Goal: Task Accomplishment & Management: Complete application form

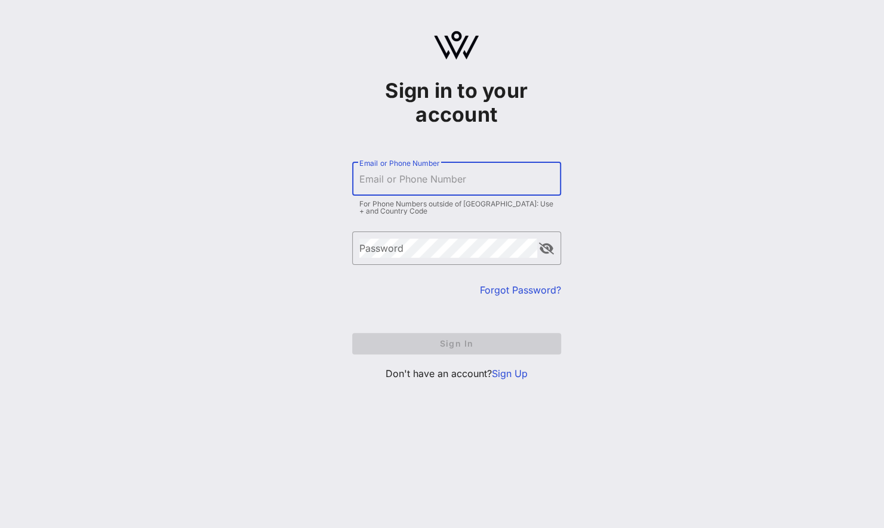
click at [446, 186] on input "Email or Phone Number" at bounding box center [456, 179] width 195 height 19
type input "[EMAIL_ADDRESS][DOMAIN_NAME]"
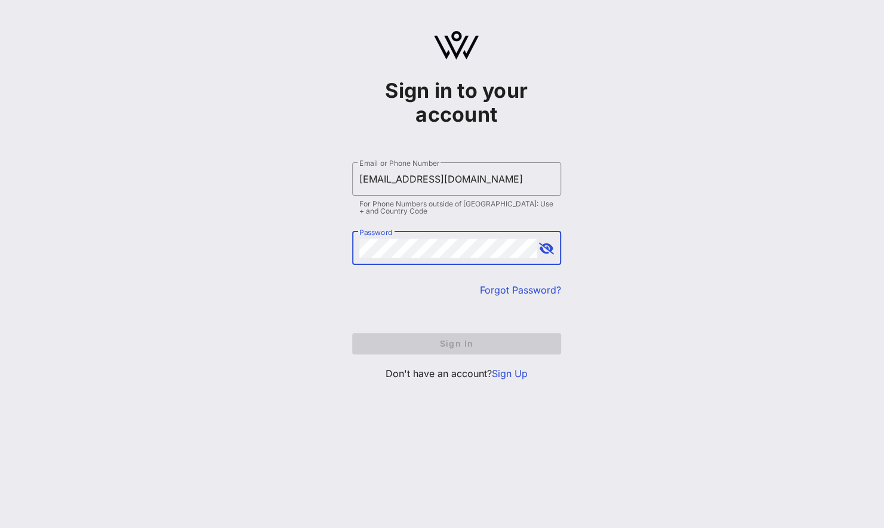
click at [546, 288] on link "Forgot Password?" at bounding box center [520, 290] width 81 height 12
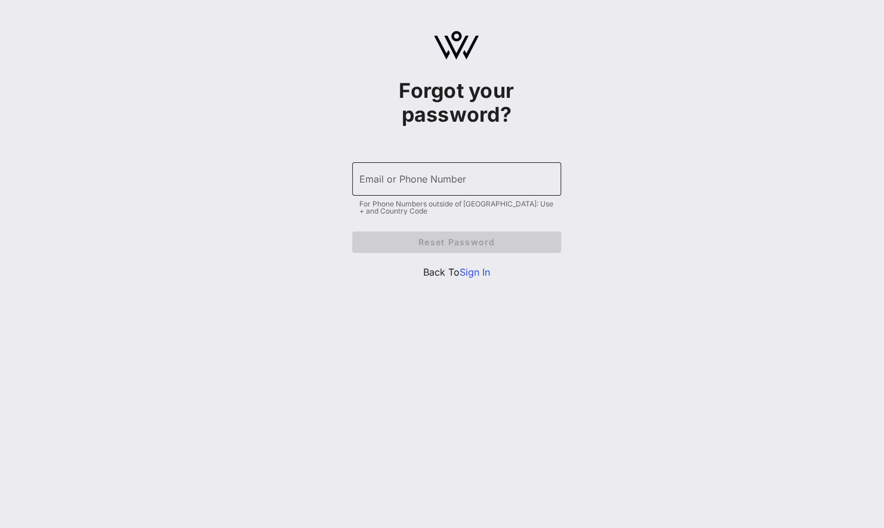
click at [425, 185] on input "Email or Phone Number" at bounding box center [456, 179] width 195 height 19
type input "[EMAIL_ADDRESS][DOMAIN_NAME]"
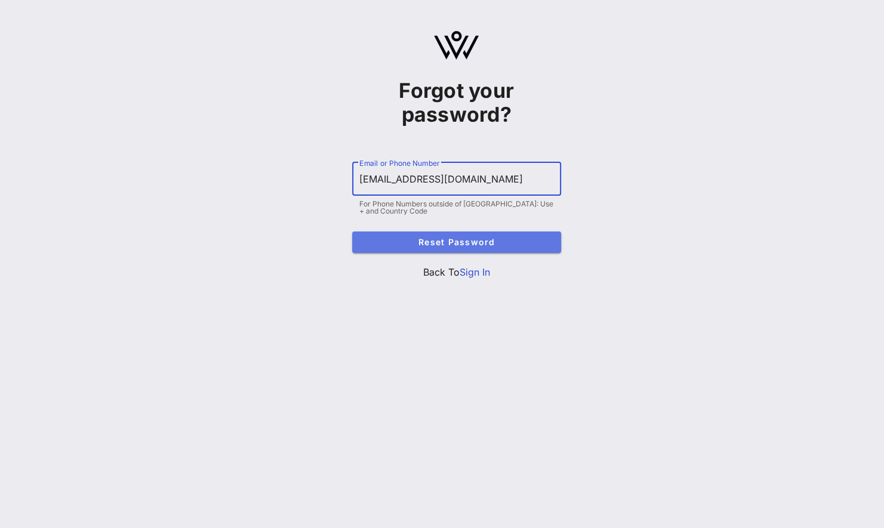
click at [429, 235] on button "Reset Password" at bounding box center [456, 242] width 209 height 21
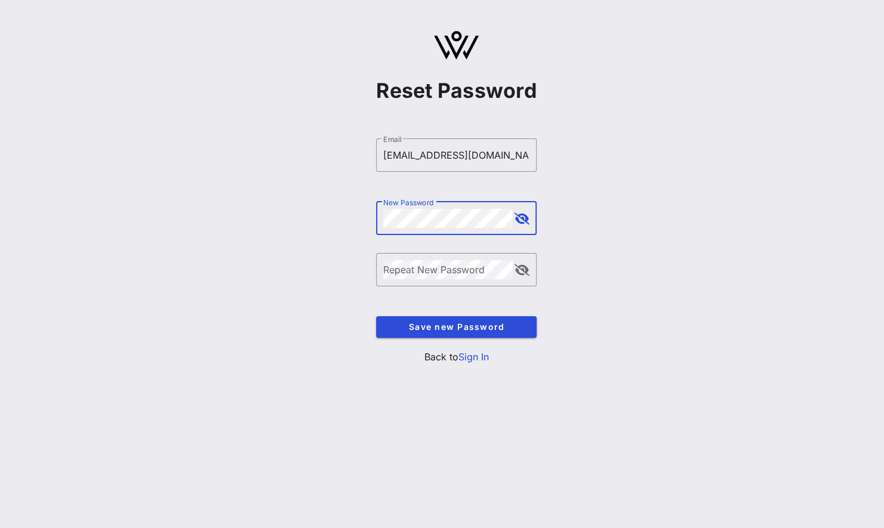
click at [478, 266] on div "Repeat New Password" at bounding box center [448, 269] width 130 height 33
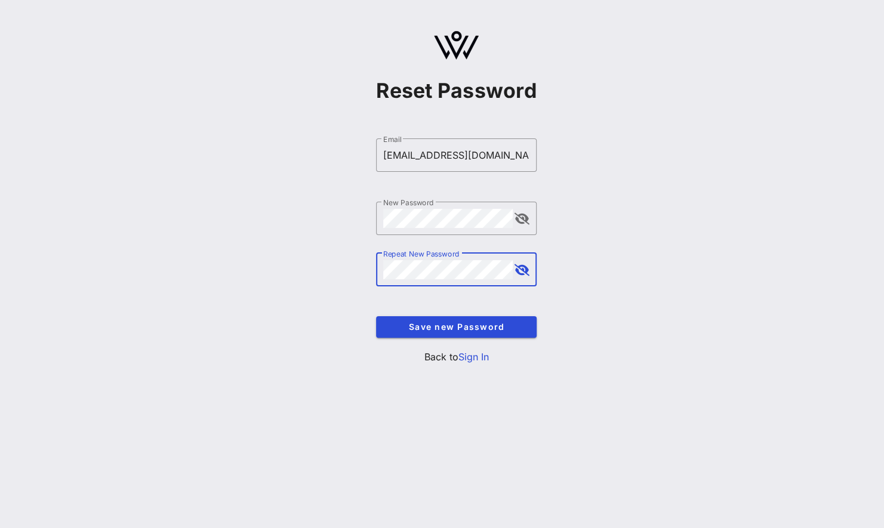
click at [524, 273] on button "append icon" at bounding box center [522, 270] width 15 height 12
click at [503, 324] on span "Save new Password" at bounding box center [456, 327] width 141 height 10
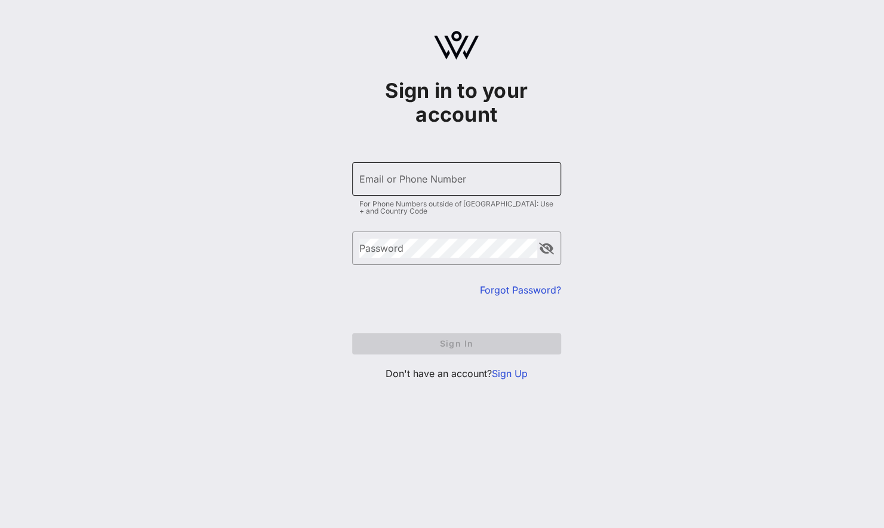
click at [419, 183] on input "Email or Phone Number" at bounding box center [456, 179] width 195 height 19
type input "[EMAIL_ADDRESS][DOMAIN_NAME]"
click at [415, 240] on div "Password" at bounding box center [448, 248] width 178 height 33
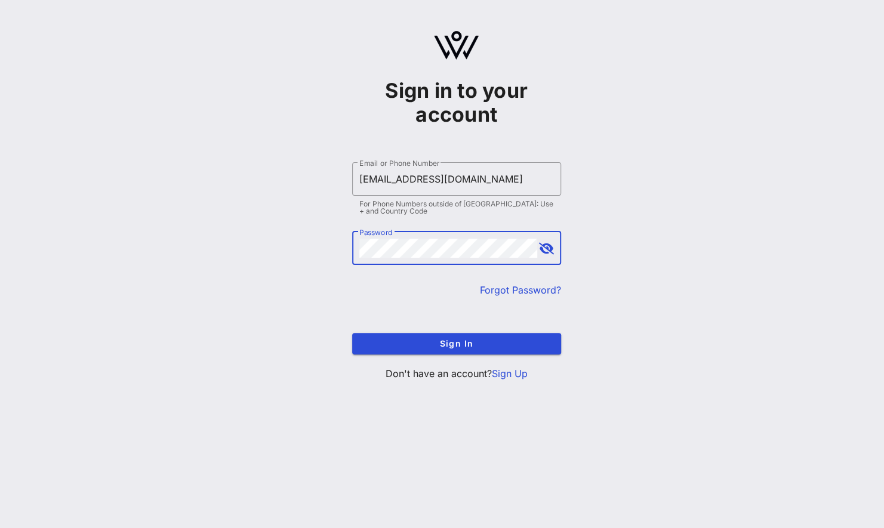
click at [352, 333] on button "Sign In" at bounding box center [456, 343] width 209 height 21
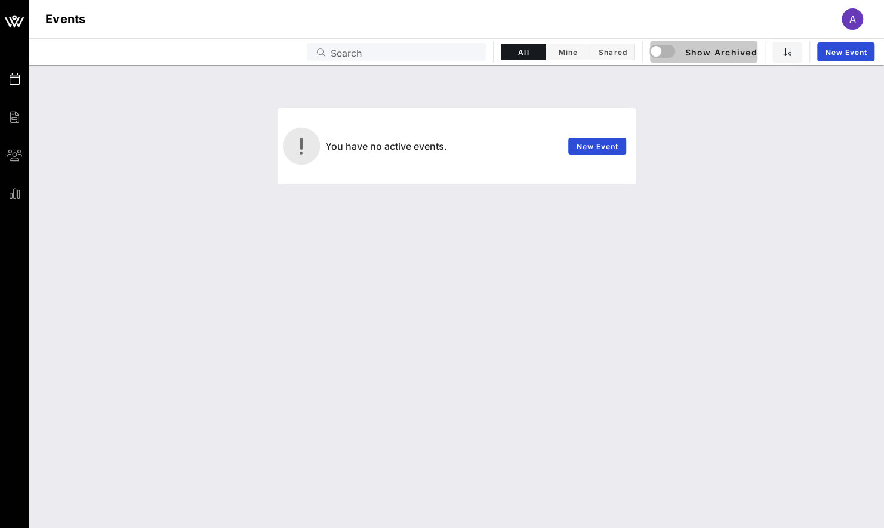
click at [720, 52] on span "Show Archived" at bounding box center [704, 52] width 106 height 14
click at [579, 53] on span "Mine" at bounding box center [568, 52] width 30 height 9
click at [352, 52] on input "text" at bounding box center [405, 52] width 148 height 16
type input "50th"
click at [724, 52] on span "Show Archived" at bounding box center [704, 52] width 106 height 14
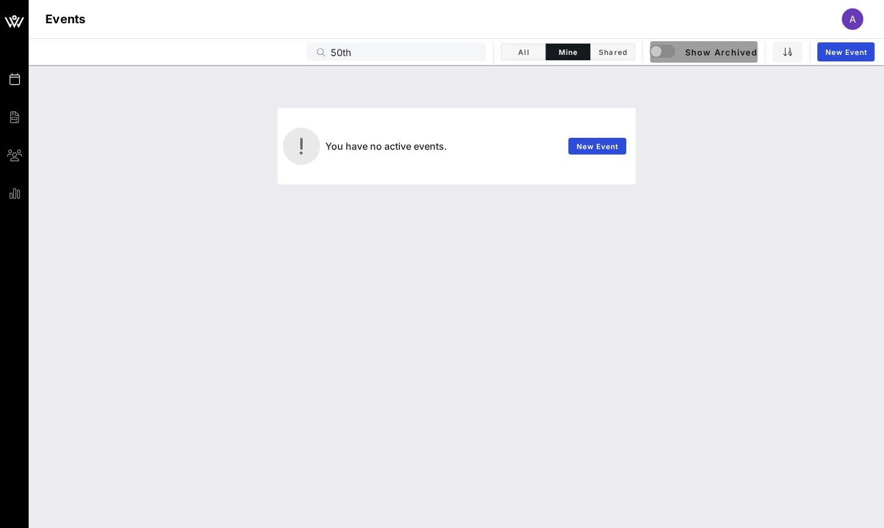
click at [696, 48] on span "Show Archived" at bounding box center [704, 52] width 106 height 14
click at [604, 51] on span "Shared" at bounding box center [613, 52] width 30 height 9
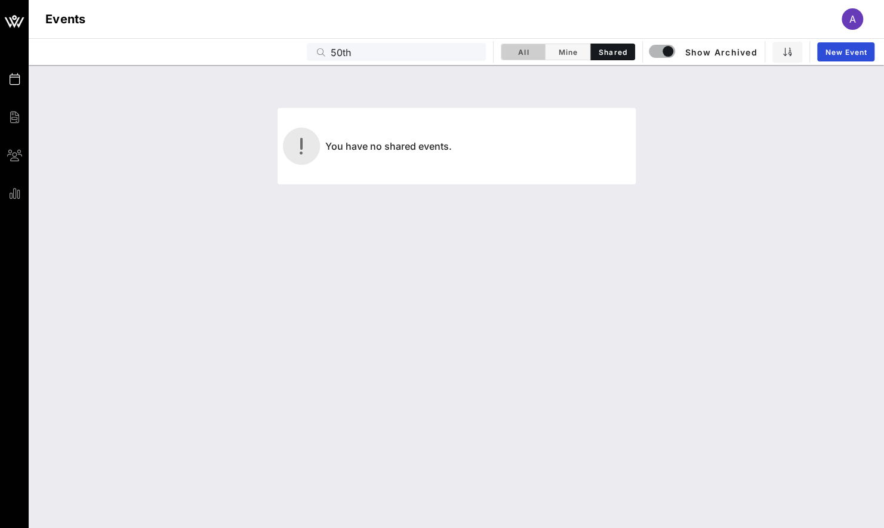
click at [527, 51] on span "All" at bounding box center [523, 52] width 29 height 9
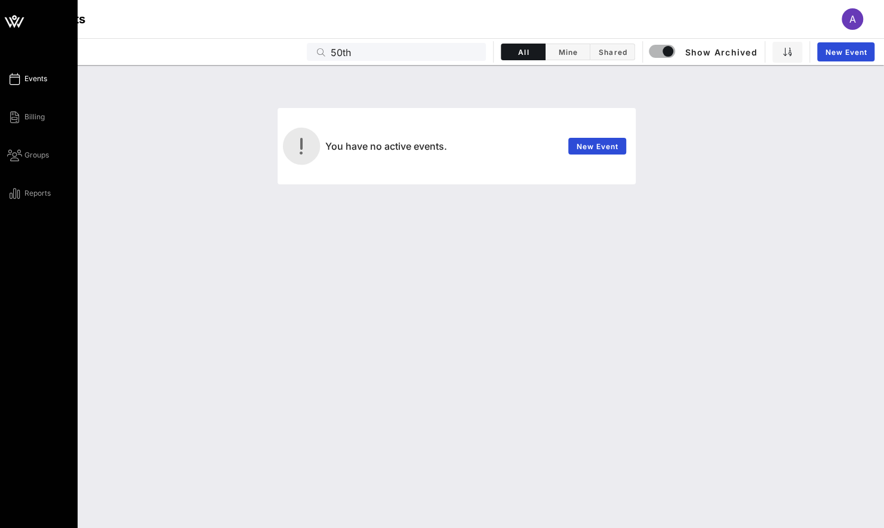
click at [33, 81] on span "Events" at bounding box center [35, 78] width 23 height 11
click at [39, 82] on span "Events" at bounding box center [35, 78] width 23 height 11
click at [19, 79] on icon at bounding box center [14, 79] width 15 height 2
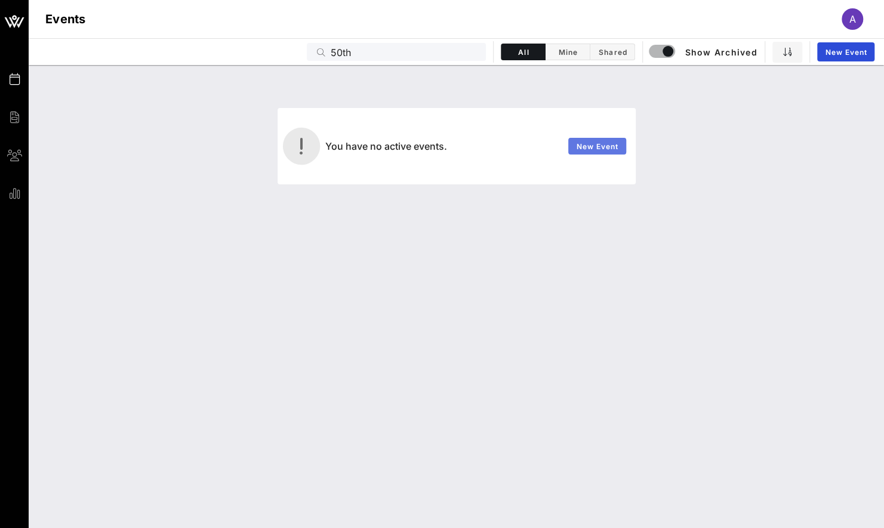
click at [598, 146] on span "New Event" at bounding box center [596, 146] width 43 height 9
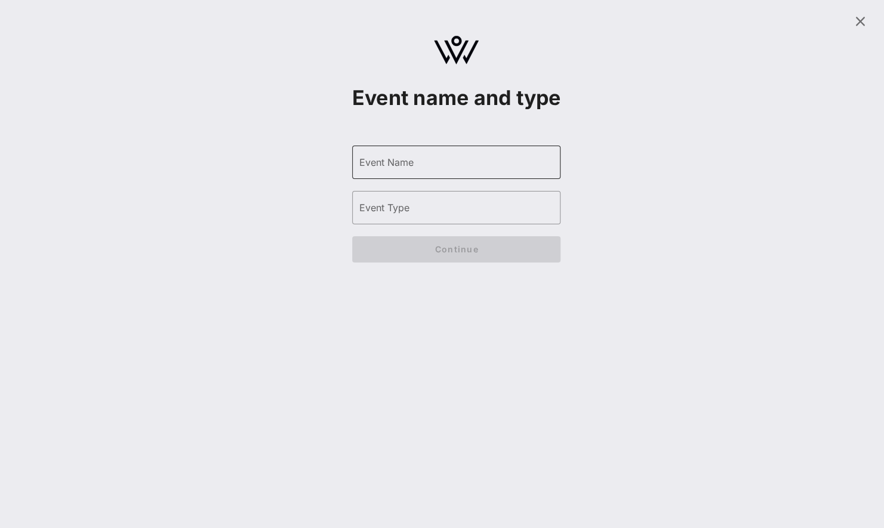
click at [433, 170] on div "Event Name" at bounding box center [456, 162] width 195 height 33
type input "50th Sun river health anniversary"
click at [421, 217] on input "Event Type" at bounding box center [456, 207] width 195 height 19
drag, startPoint x: 406, startPoint y: 230, endPoint x: 433, endPoint y: 236, distance: 28.2
click at [402, 217] on input "Event Type" at bounding box center [456, 207] width 195 height 19
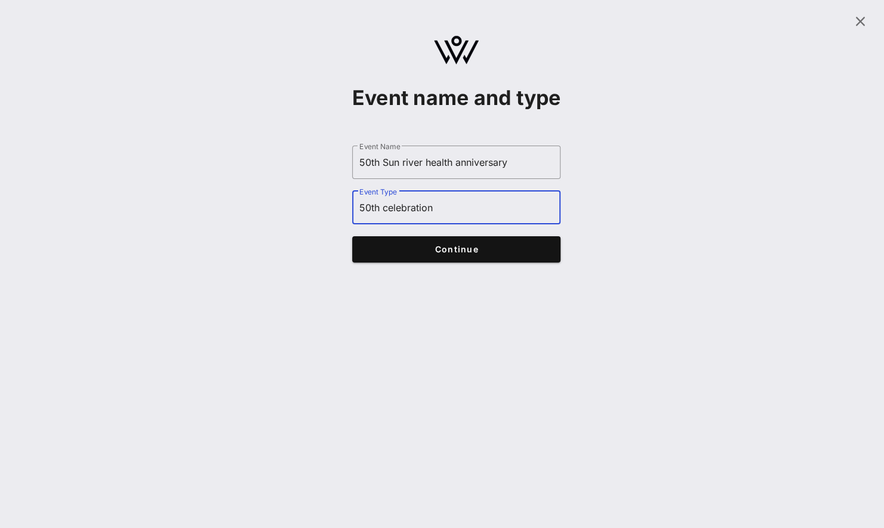
type input "50th celebration"
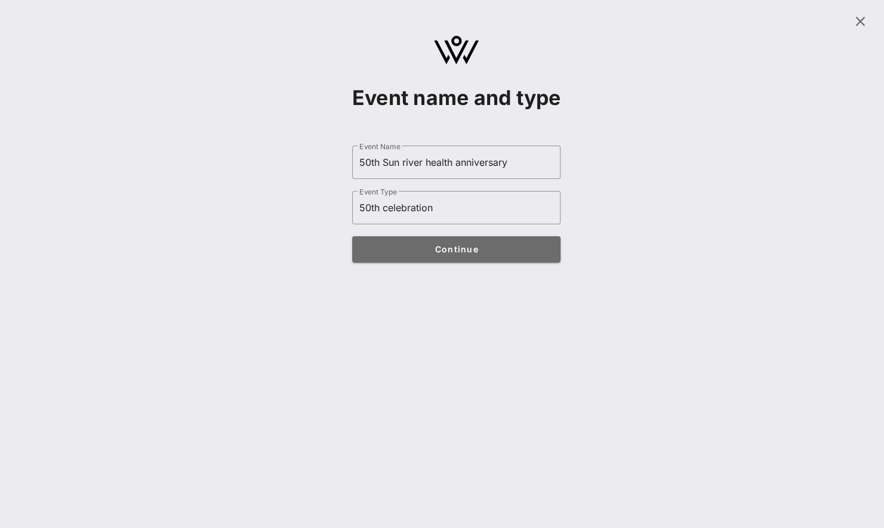
click at [431, 263] on button "Continue" at bounding box center [456, 249] width 209 height 26
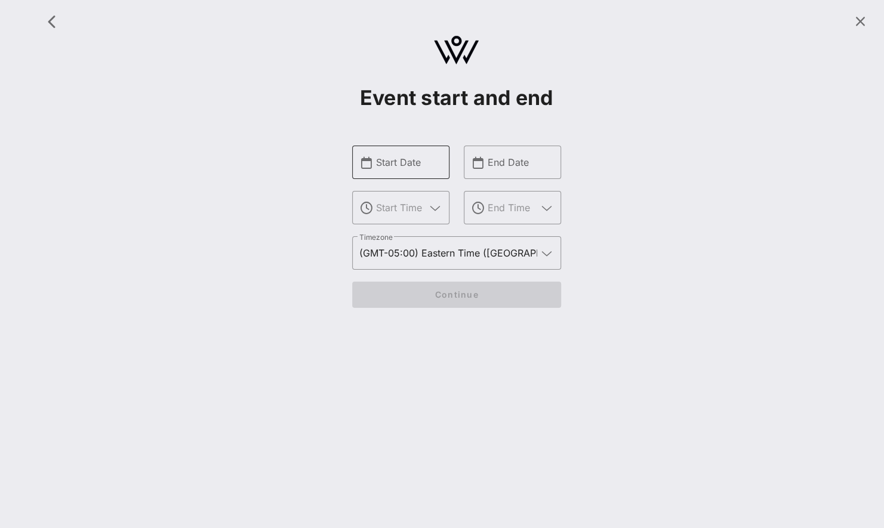
click at [427, 153] on input "Start Date" at bounding box center [409, 162] width 66 height 19
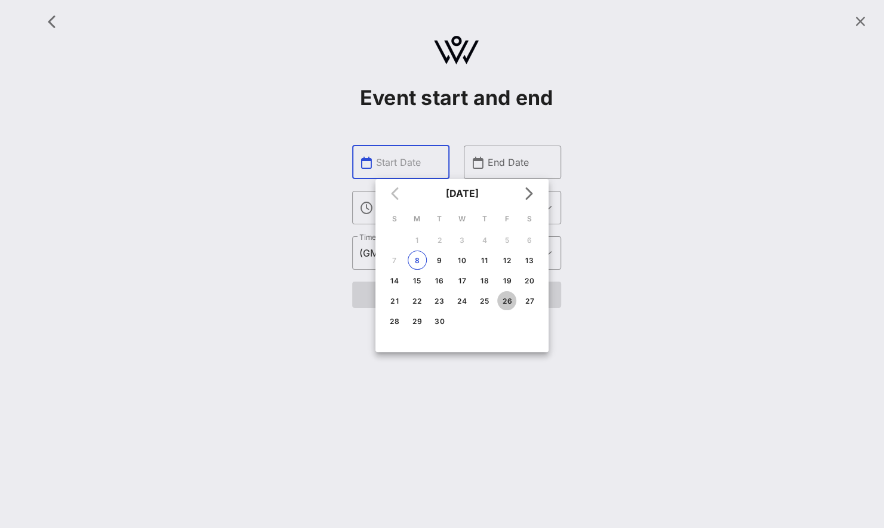
click at [507, 298] on div "26" at bounding box center [506, 301] width 19 height 9
type input "[DATE]"
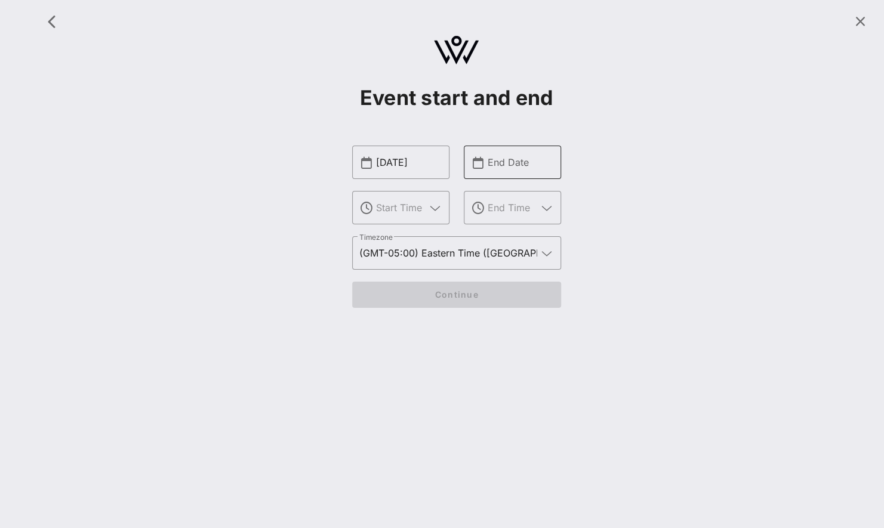
click at [515, 159] on input "End Date" at bounding box center [521, 162] width 66 height 19
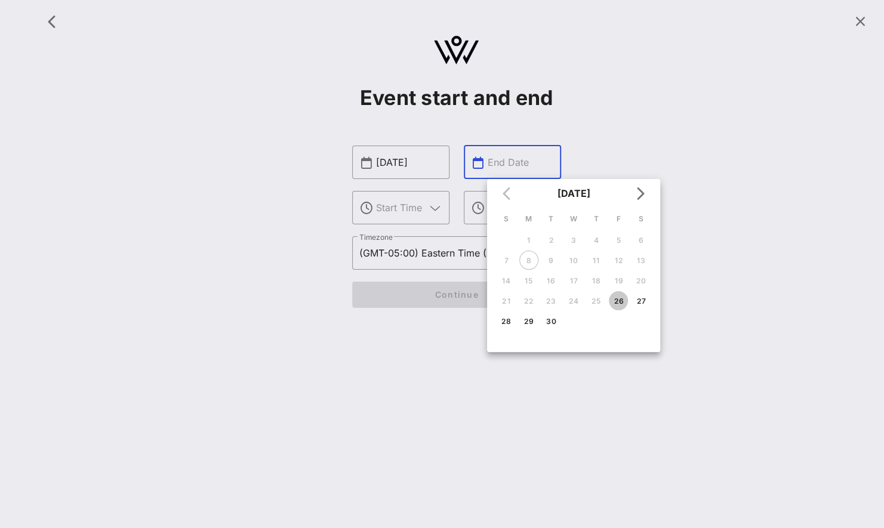
click at [612, 298] on div "26" at bounding box center [618, 301] width 19 height 9
type input "[DATE]"
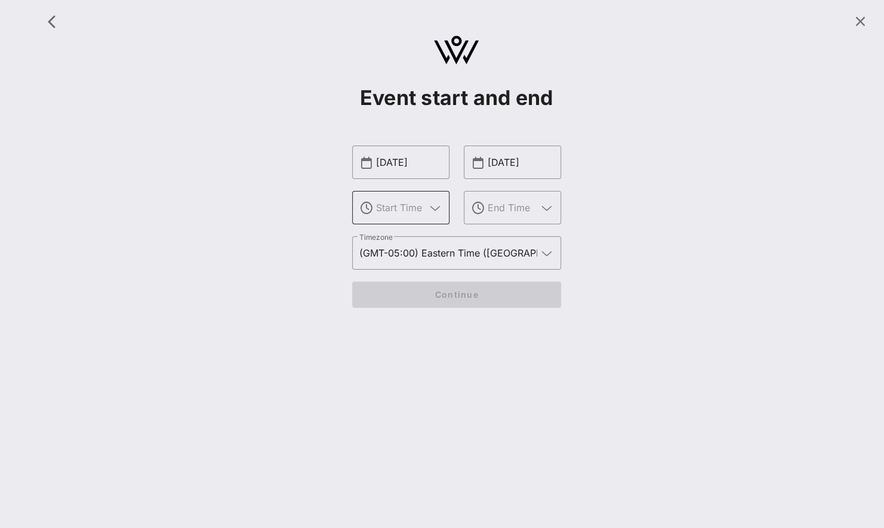
click at [431, 202] on icon at bounding box center [435, 208] width 11 height 14
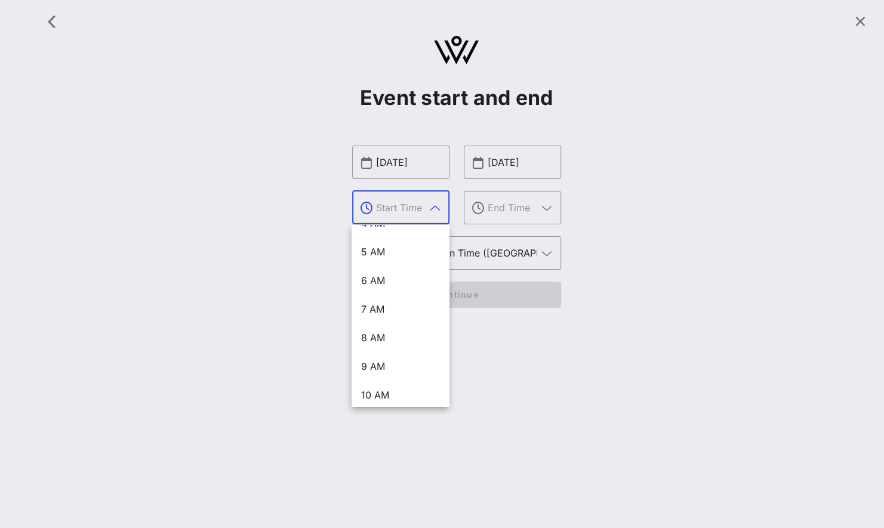
scroll to position [298, 0]
click at [385, 256] on div "11 AM" at bounding box center [400, 260] width 78 height 11
type input "11 AM"
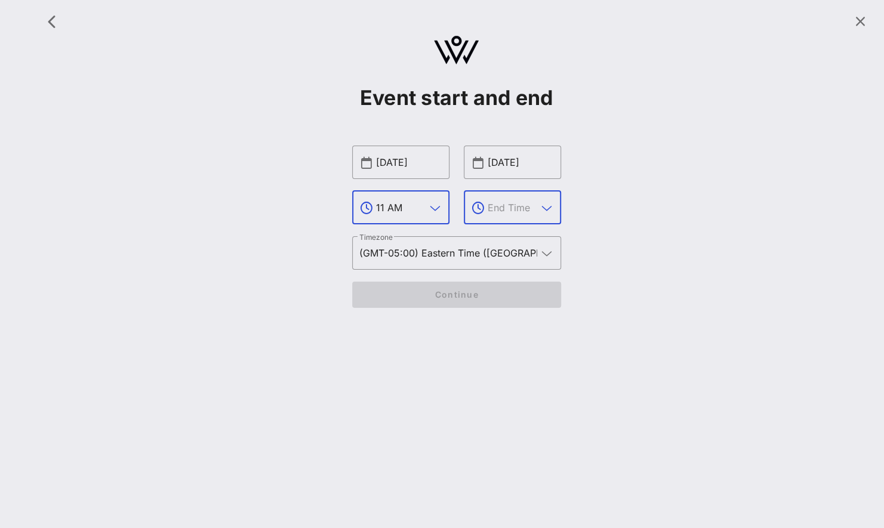
click at [515, 207] on input "text" at bounding box center [513, 207] width 50 height 19
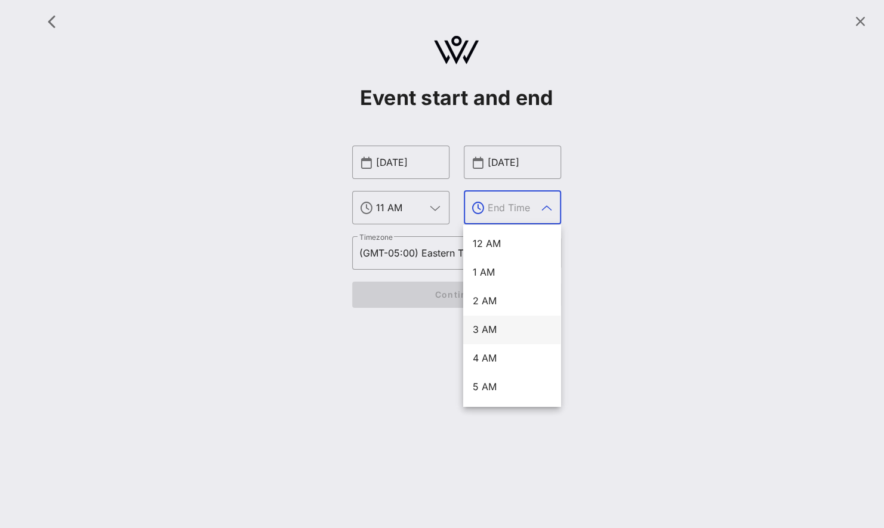
scroll to position [358, 0]
drag, startPoint x: 498, startPoint y: 334, endPoint x: 501, endPoint y: 329, distance: 6.1
click at [498, 334] on div "4 PM" at bounding box center [512, 344] width 78 height 26
type input "4 PM"
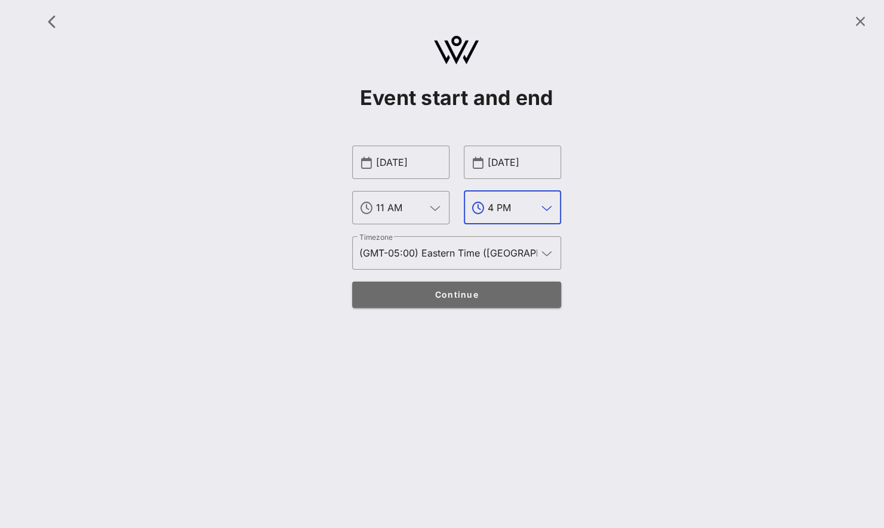
click at [500, 290] on span "Continue" at bounding box center [457, 294] width 186 height 10
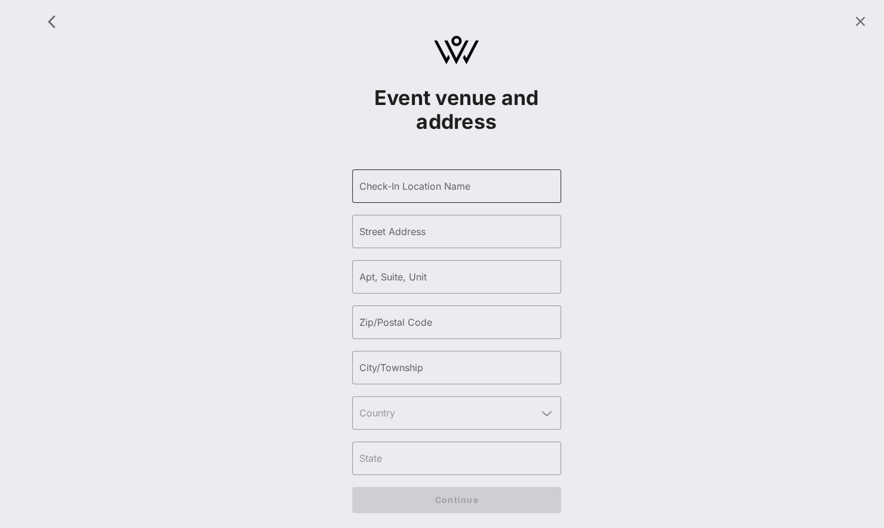
scroll to position [4, 0]
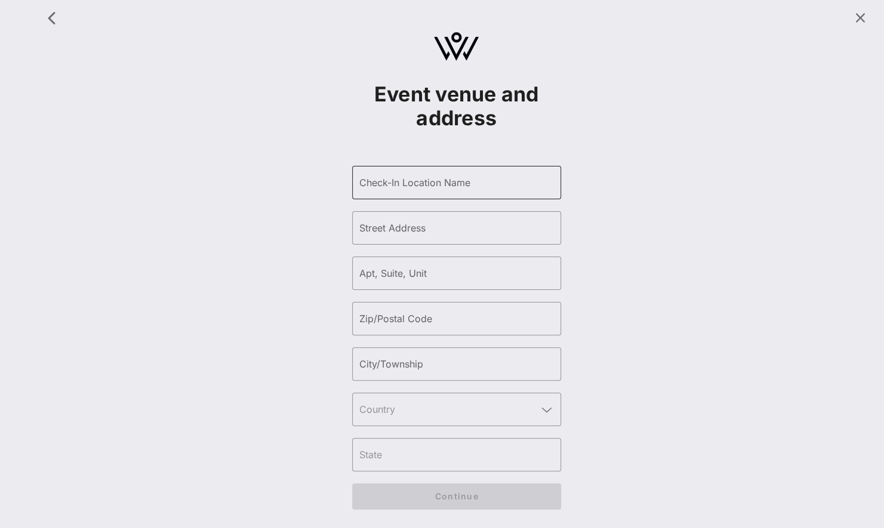
click at [475, 179] on input "Check-In Location Name" at bounding box center [456, 182] width 195 height 19
